Goal: Find specific page/section: Locate a particular part of the current website

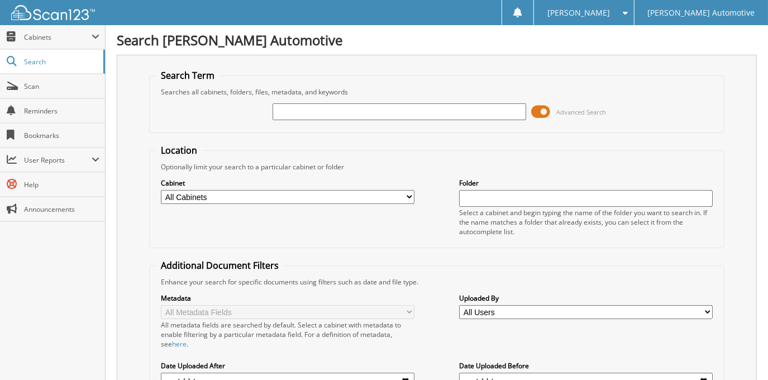
click at [538, 116] on span at bounding box center [540, 111] width 19 height 17
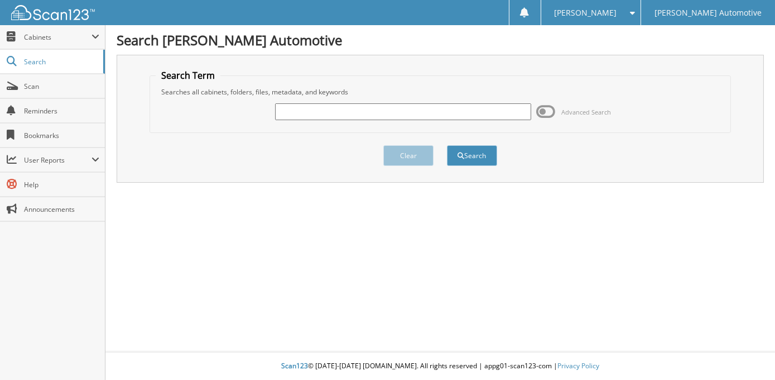
click at [344, 111] on input "text" at bounding box center [403, 111] width 256 height 17
type input "[PERSON_NAME]"
click at [447, 145] on button "Search" at bounding box center [472, 155] width 50 height 21
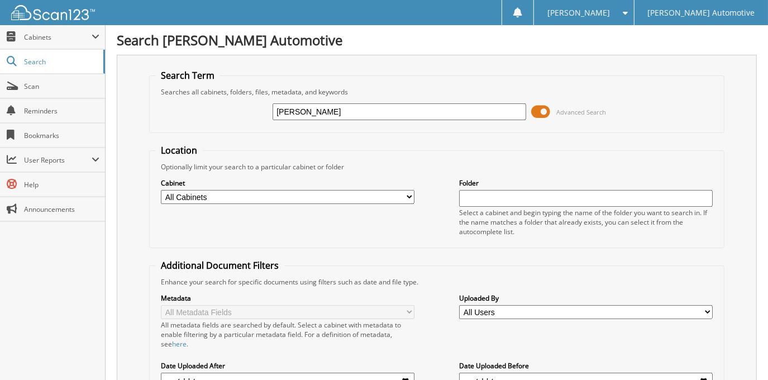
click at [546, 109] on span at bounding box center [540, 111] width 19 height 17
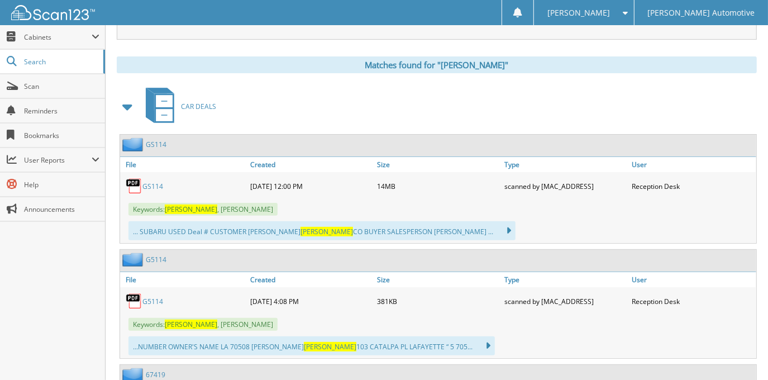
scroll to position [152, 0]
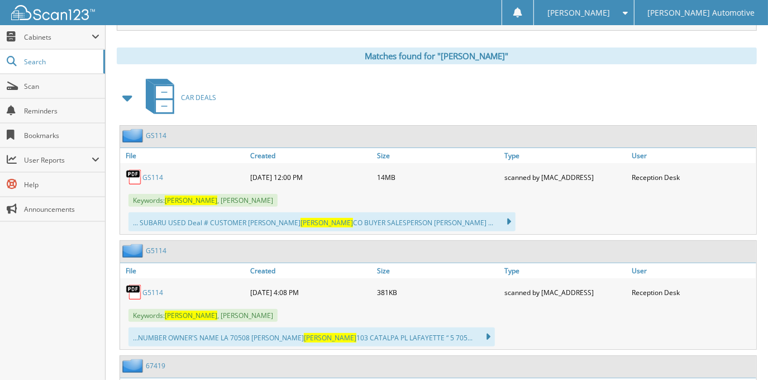
click at [160, 173] on link "GS114" at bounding box center [152, 177] width 21 height 9
